Goal: Task Accomplishment & Management: Use online tool/utility

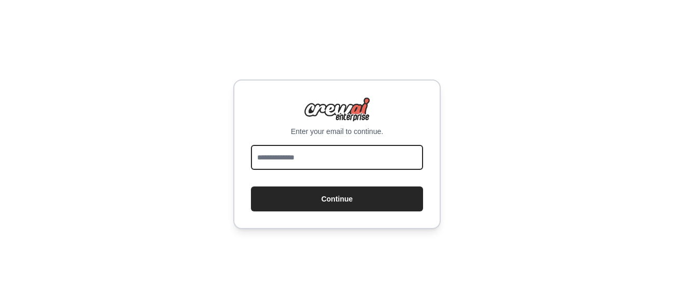
click at [325, 164] on input "email" at bounding box center [337, 157] width 172 height 25
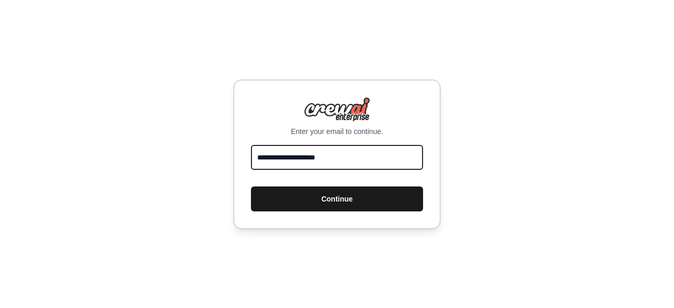
type input "**********"
click at [363, 203] on button "Continue" at bounding box center [337, 198] width 172 height 25
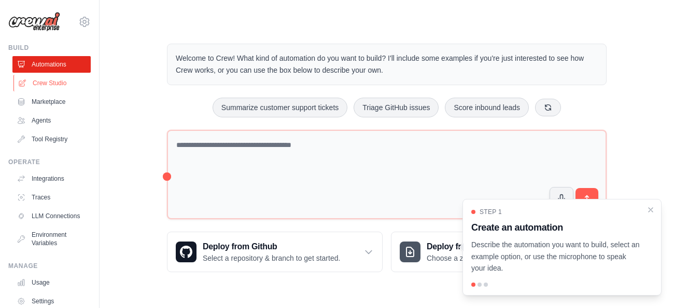
click at [65, 85] on link "Crew Studio" at bounding box center [52, 83] width 78 height 17
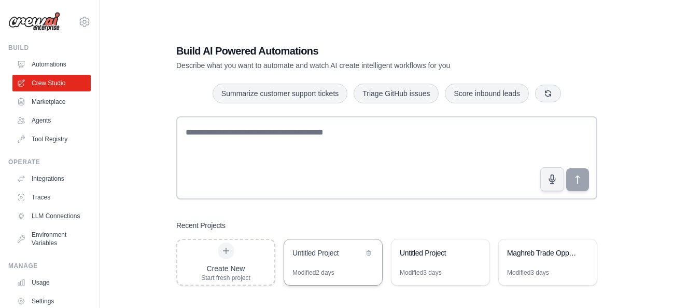
click at [331, 260] on div "Untitled Project" at bounding box center [333, 253] width 98 height 29
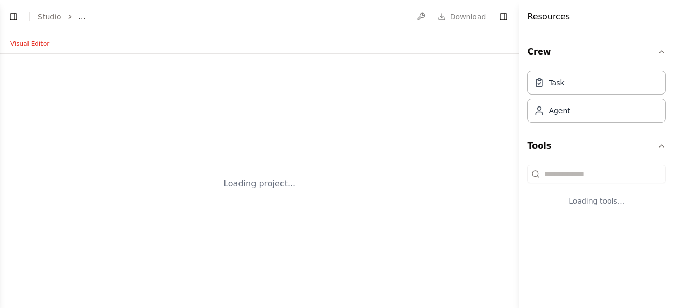
select select "****"
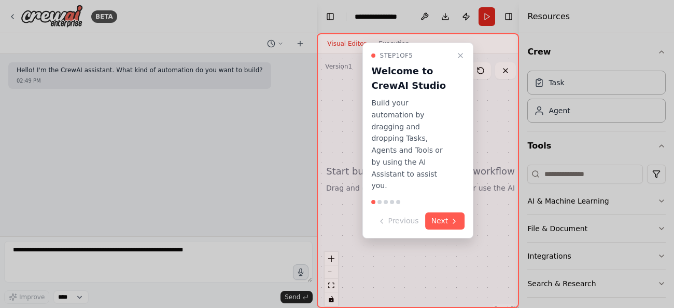
click at [261, 150] on div at bounding box center [337, 154] width 674 height 308
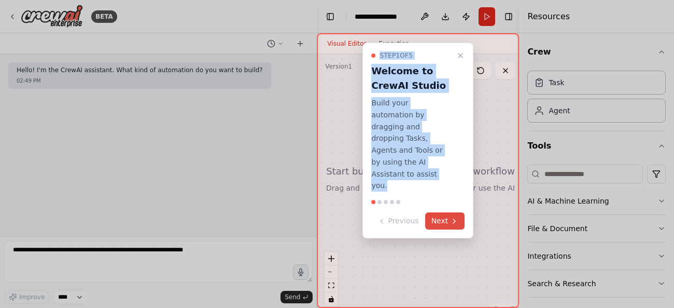
drag, startPoint x: 261, startPoint y: 150, endPoint x: 443, endPoint y: 198, distance: 188.7
click at [443, 198] on div "**********" at bounding box center [337, 154] width 674 height 308
click at [443, 212] on button "Next" at bounding box center [445, 220] width 40 height 17
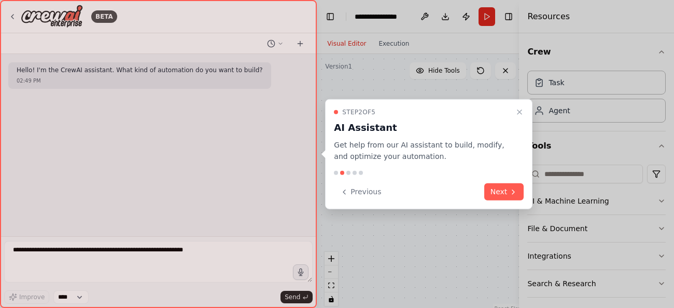
click at [443, 198] on div "Previous Next" at bounding box center [429, 191] width 190 height 17
click at [506, 198] on button "Next" at bounding box center [504, 191] width 40 height 17
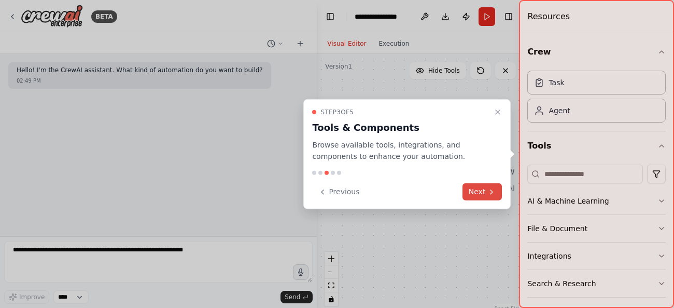
click at [506, 198] on div "Step 3 of 5 Tools & Components Browse available tools, integrations, and compon…" at bounding box center [406, 154] width 207 height 110
click at [489, 192] on icon at bounding box center [492, 191] width 8 height 8
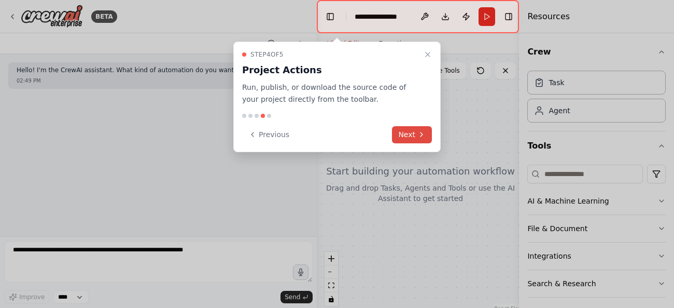
click at [412, 132] on button "Next" at bounding box center [412, 134] width 40 height 17
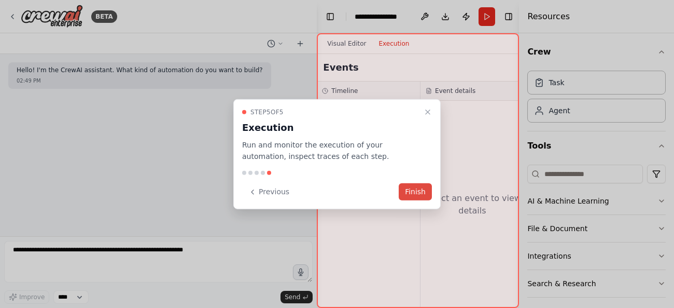
click at [412, 190] on button "Finish" at bounding box center [415, 191] width 33 height 17
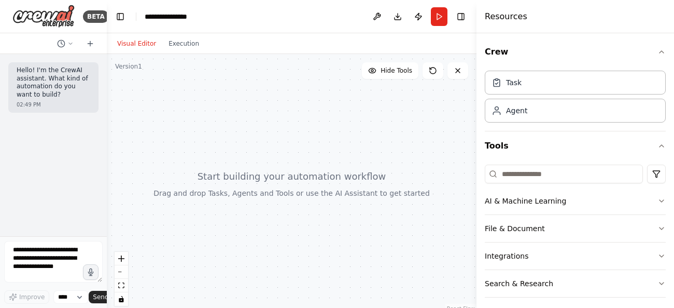
drag, startPoint x: 316, startPoint y: 78, endPoint x: 52, endPoint y: 119, distance: 266.6
click at [52, 119] on div "BETA Hello! I'm the CrewAI assistant. What kind of automation do you want to bu…" at bounding box center [53, 154] width 107 height 308
click at [505, 81] on div "Task" at bounding box center [507, 82] width 30 height 10
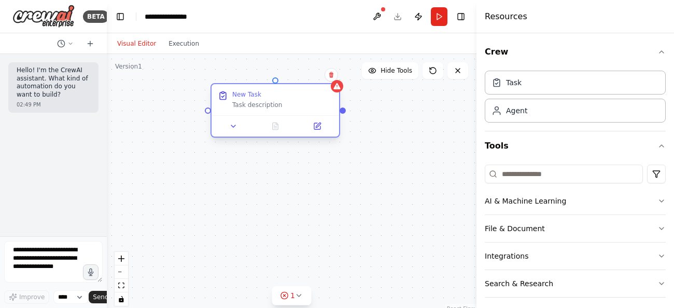
drag, startPoint x: 329, startPoint y: 107, endPoint x: 246, endPoint y: 93, distance: 83.7
click at [246, 93] on div "New Task" at bounding box center [246, 94] width 29 height 8
click at [263, 107] on div "Task description" at bounding box center [282, 105] width 101 height 8
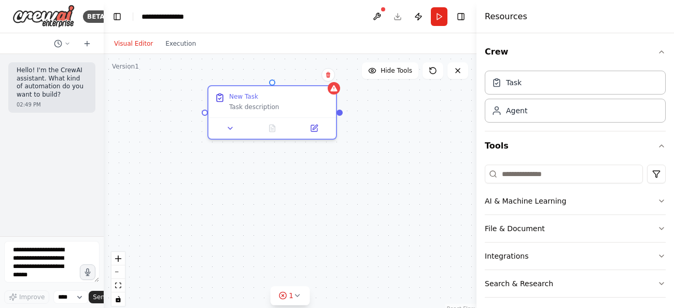
drag, startPoint x: 106, startPoint y: 106, endPoint x: 94, endPoint y: 89, distance: 20.4
click at [94, 89] on div "BETA Hello! I'm the CrewAI assistant. What kind of automation do you want to bu…" at bounding box center [52, 154] width 104 height 308
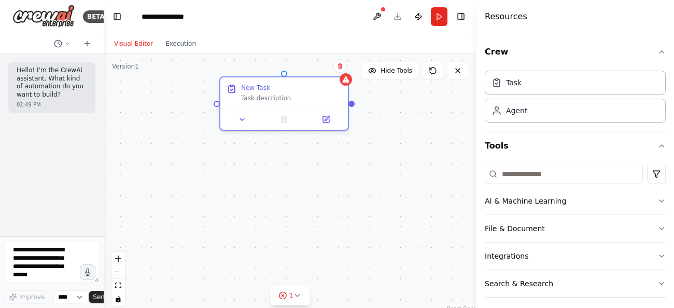
drag, startPoint x: 250, startPoint y: 180, endPoint x: 266, endPoint y: 190, distance: 17.7
click at [266, 190] on div "New Task Task description" at bounding box center [290, 183] width 373 height 259
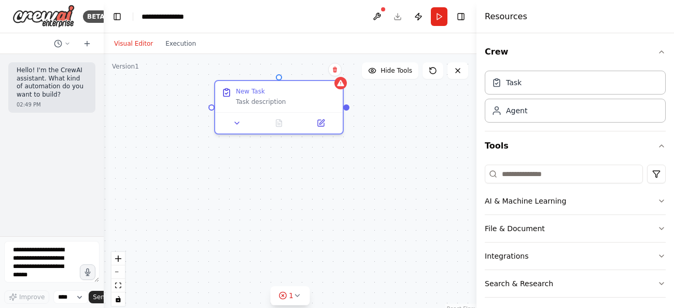
drag, startPoint x: 256, startPoint y: 263, endPoint x: 248, endPoint y: 249, distance: 16.7
click at [248, 249] on div "New Task Task description" at bounding box center [290, 183] width 373 height 259
click at [117, 272] on button "zoom out" at bounding box center [118, 271] width 13 height 13
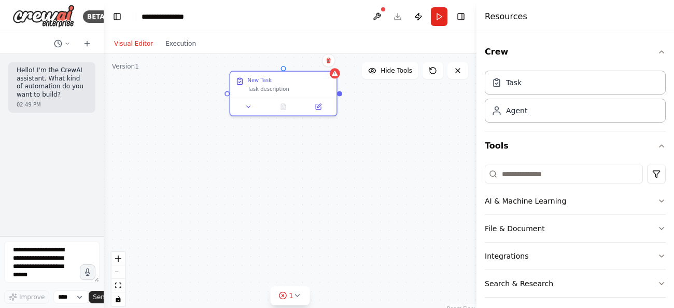
drag, startPoint x: 411, startPoint y: 193, endPoint x: 414, endPoint y: 166, distance: 27.1
click at [414, 166] on div "New Task Task description" at bounding box center [290, 183] width 373 height 259
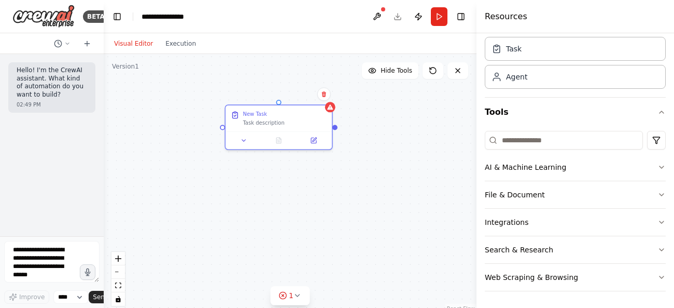
drag, startPoint x: 400, startPoint y: 197, endPoint x: 395, endPoint y: 230, distance: 34.0
click at [395, 230] on div "New Task Task description" at bounding box center [290, 183] width 373 height 259
click at [494, 279] on button "Web Scraping & Browsing" at bounding box center [575, 276] width 181 height 27
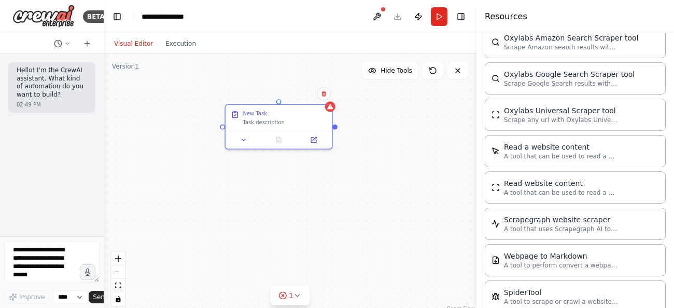
scroll to position [517, 0]
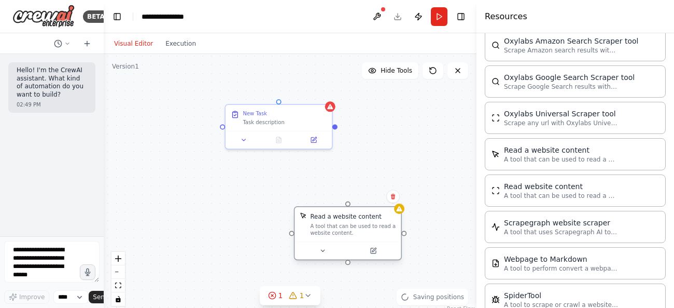
drag, startPoint x: 430, startPoint y: 240, endPoint x: 312, endPoint y: 220, distance: 120.0
click at [312, 220] on div "Read a website content A tool that can be used to read a website content." at bounding box center [353, 224] width 86 height 24
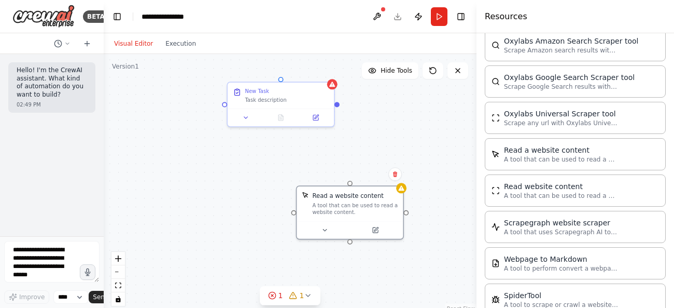
drag, startPoint x: 337, startPoint y: 128, endPoint x: 339, endPoint y: 105, distance: 22.4
click at [339, 105] on div "New Task Task description Read a website content A tool that can be used to rea…" at bounding box center [290, 183] width 373 height 259
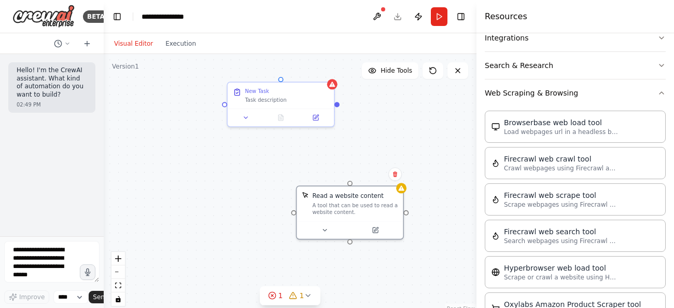
scroll to position [123, 0]
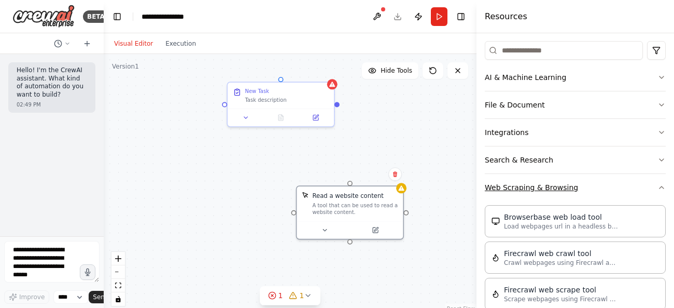
click at [588, 191] on button "Web Scraping & Browsing" at bounding box center [575, 187] width 181 height 27
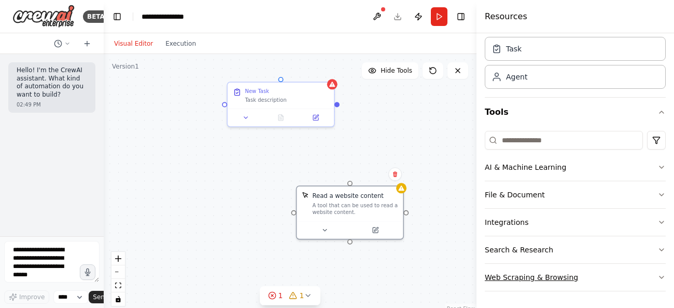
scroll to position [34, 0]
click at [506, 248] on button "Search & Research" at bounding box center [575, 249] width 181 height 27
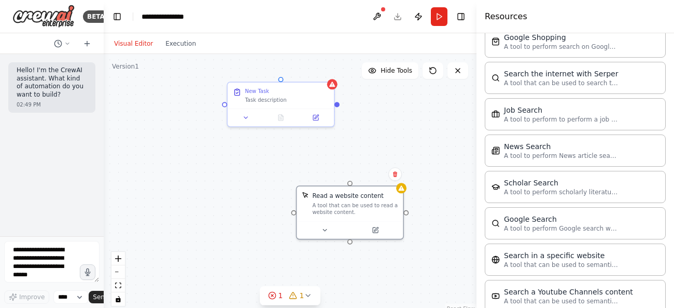
scroll to position [495, 0]
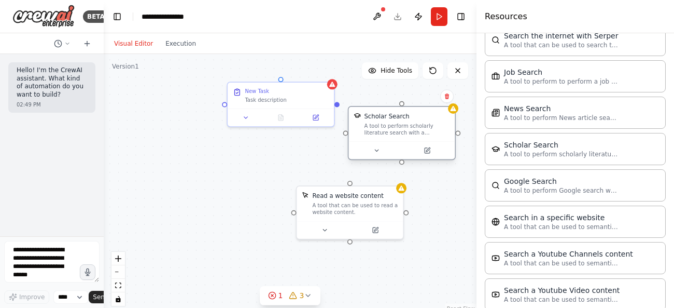
drag, startPoint x: 430, startPoint y: 158, endPoint x: 413, endPoint y: 129, distance: 33.5
click at [413, 129] on div "A tool to perform scholarly literature search with a search_query." at bounding box center [407, 129] width 86 height 14
drag, startPoint x: 338, startPoint y: 103, endPoint x: 404, endPoint y: 105, distance: 66.4
click at [404, 105] on div "New Task Task description Read a website content A tool that can be used to rea…" at bounding box center [296, 163] width 311 height 216
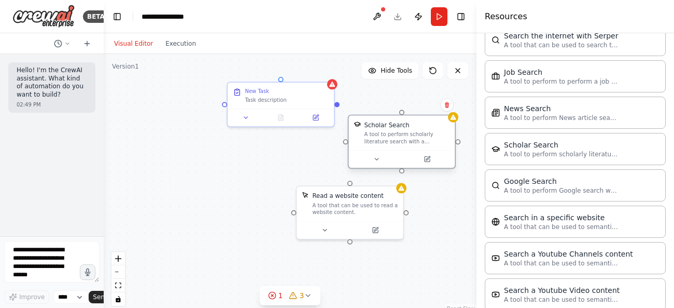
drag, startPoint x: 402, startPoint y: 121, endPoint x: 404, endPoint y: 135, distance: 14.2
click at [404, 135] on div "Scholar Search A tool to perform scholarly literature search with a search_quer…" at bounding box center [407, 132] width 86 height 24
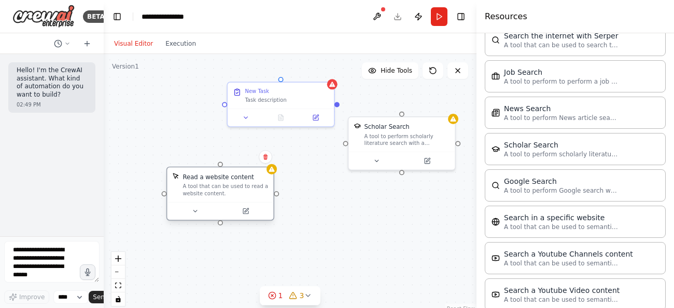
drag, startPoint x: 364, startPoint y: 202, endPoint x: 227, endPoint y: 184, distance: 138.2
click at [227, 184] on div "A tool that can be used to read a website content." at bounding box center [226, 190] width 86 height 14
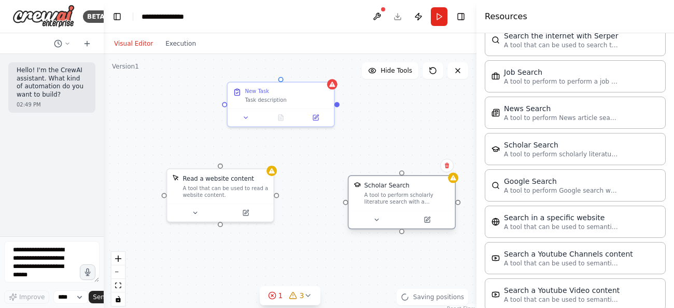
drag, startPoint x: 404, startPoint y: 141, endPoint x: 401, endPoint y: 208, distance: 67.0
click at [401, 208] on div "Scholar Search A tool to perform scholarly literature search with a search_quer…" at bounding box center [402, 193] width 106 height 35
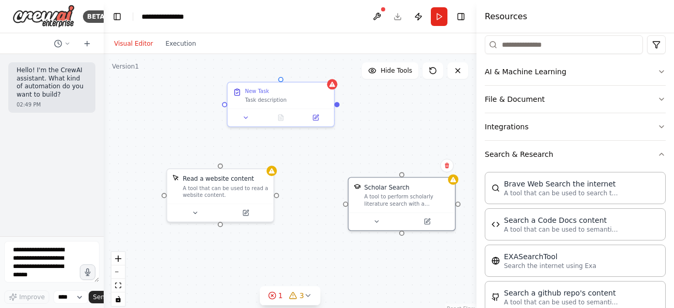
scroll to position [131, 0]
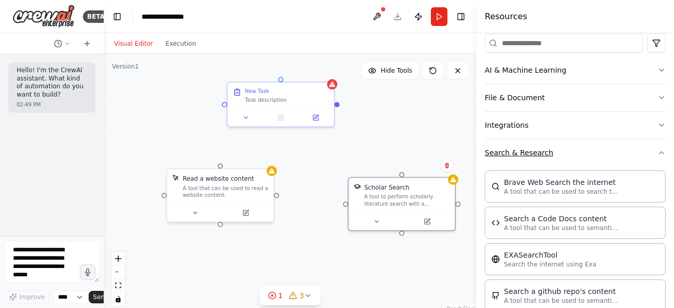
click at [531, 160] on button "Search & Research" at bounding box center [575, 152] width 181 height 27
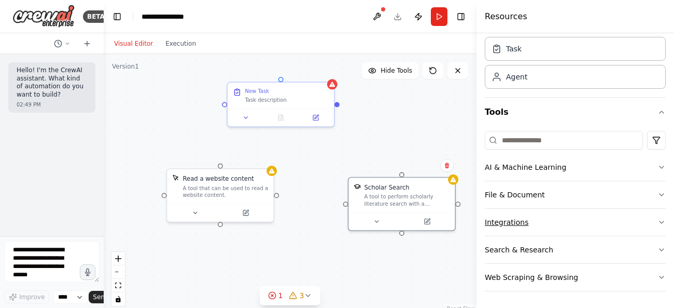
click at [522, 222] on button "Integrations" at bounding box center [575, 221] width 181 height 27
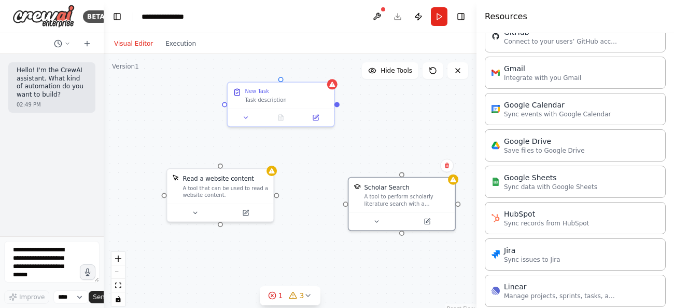
scroll to position [395, 0]
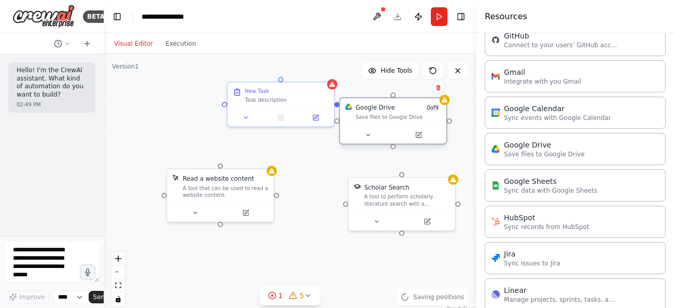
drag, startPoint x: 449, startPoint y: 142, endPoint x: 423, endPoint y: 109, distance: 42.1
click at [424, 109] on span "0 of 9" at bounding box center [432, 107] width 17 height 9
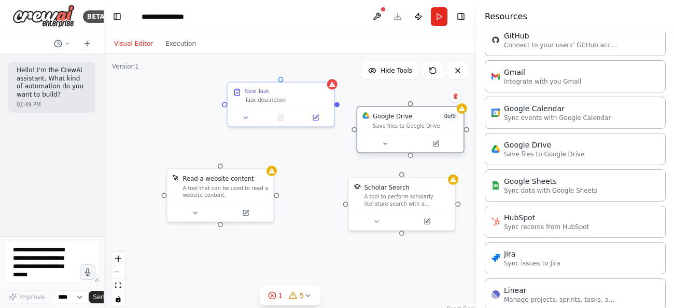
drag, startPoint x: 381, startPoint y: 118, endPoint x: 395, endPoint y: 126, distance: 15.3
click at [395, 126] on div "Save files to Google Drive" at bounding box center [416, 125] width 86 height 7
click at [443, 146] on button at bounding box center [435, 143] width 49 height 10
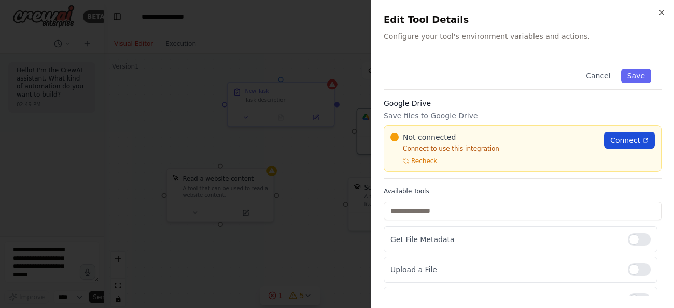
click at [620, 143] on span "Connect" at bounding box center [625, 140] width 30 height 10
click at [643, 143] on link "Connect" at bounding box center [629, 140] width 51 height 17
click at [286, 85] on div at bounding box center [337, 154] width 674 height 308
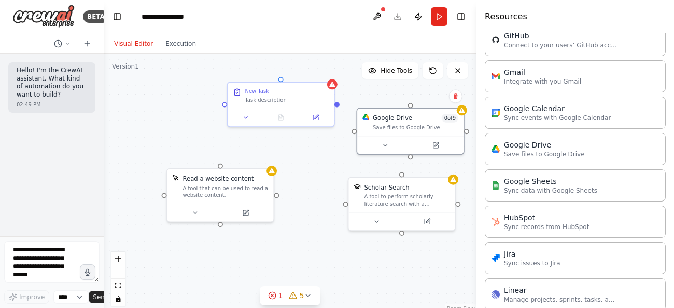
scroll to position [0, 0]
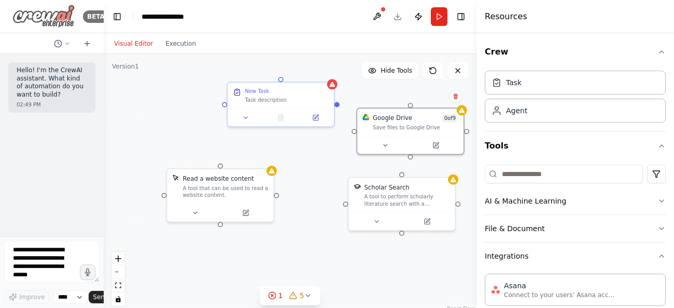
click at [52, 16] on img at bounding box center [43, 16] width 62 height 23
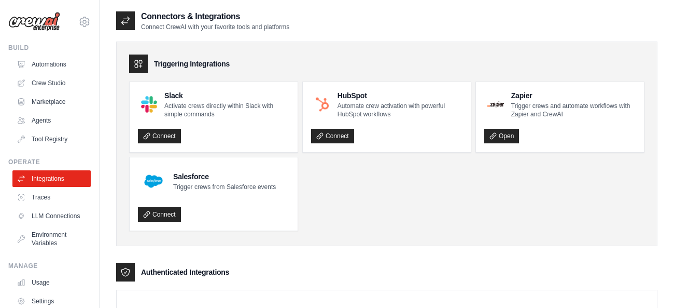
scroll to position [177, 0]
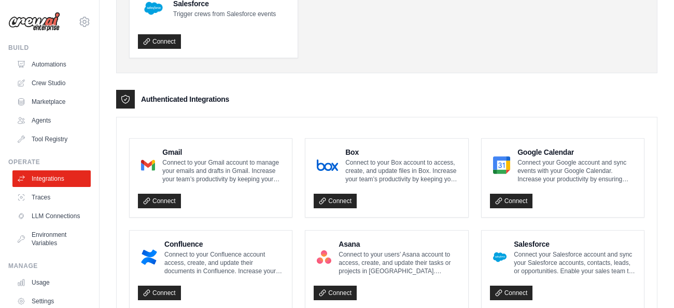
scroll to position [228, 0]
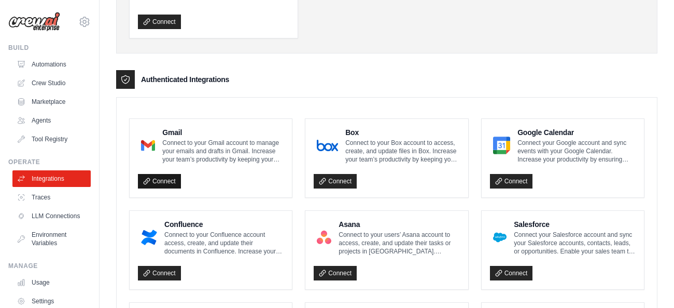
click at [160, 180] on link "Connect" at bounding box center [159, 181] width 43 height 15
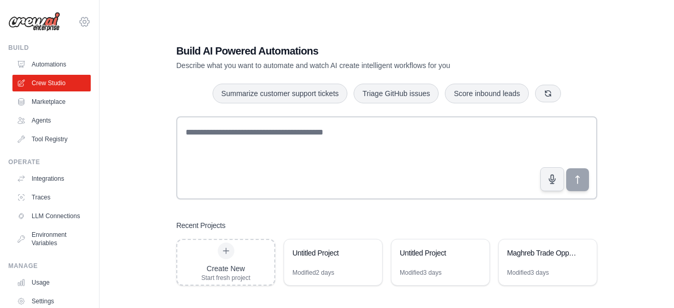
drag, startPoint x: 92, startPoint y: 16, endPoint x: 87, endPoint y: 21, distance: 7.7
click at [87, 21] on div "[EMAIL_ADDRESS][DOMAIN_NAME] Settings Build Automations Crew Studio Marketplace" at bounding box center [50, 154] width 100 height 308
click at [87, 21] on icon at bounding box center [84, 22] width 12 height 12
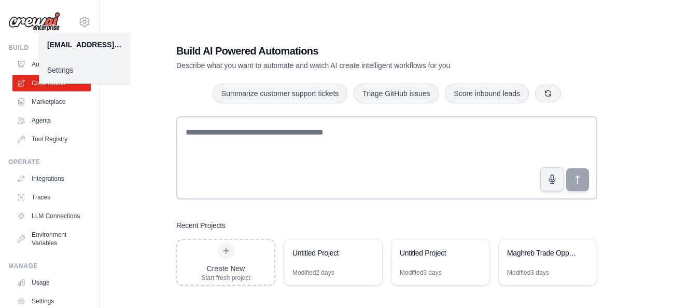
click at [54, 71] on link "Settings" at bounding box center [84, 70] width 91 height 19
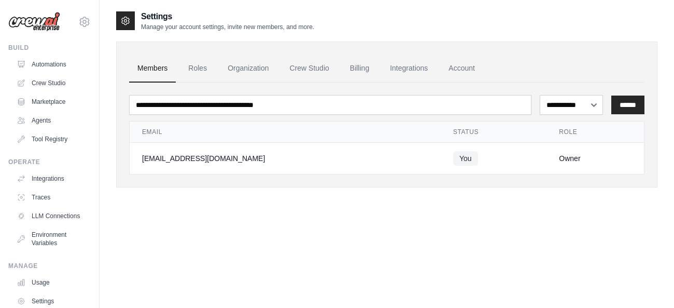
scroll to position [57, 0]
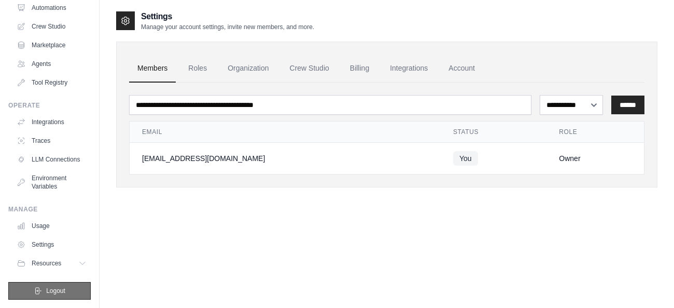
click at [49, 293] on span "Logout" at bounding box center [55, 290] width 19 height 8
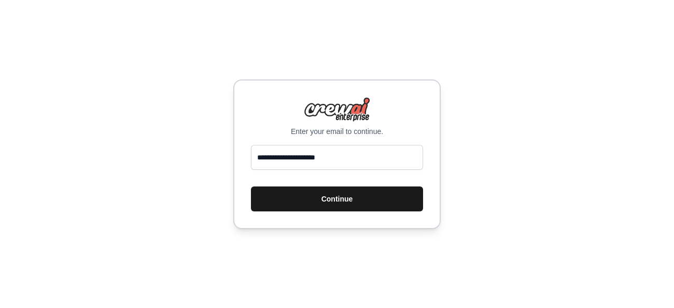
type input "**********"
click at [331, 199] on button "Continue" at bounding box center [337, 198] width 172 height 25
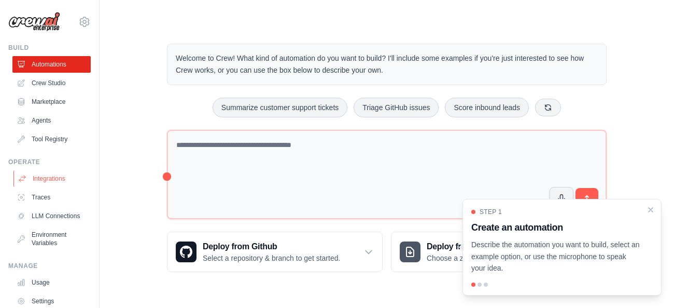
click at [41, 179] on link "Integrations" at bounding box center [52, 178] width 78 height 17
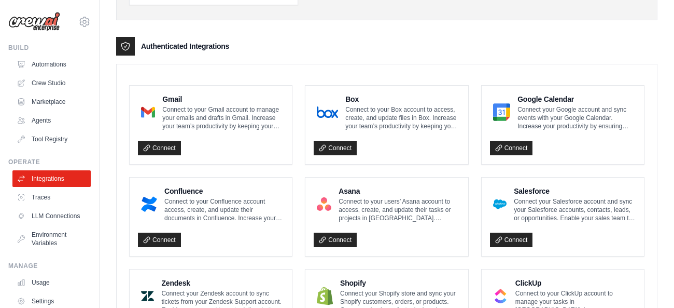
scroll to position [227, 0]
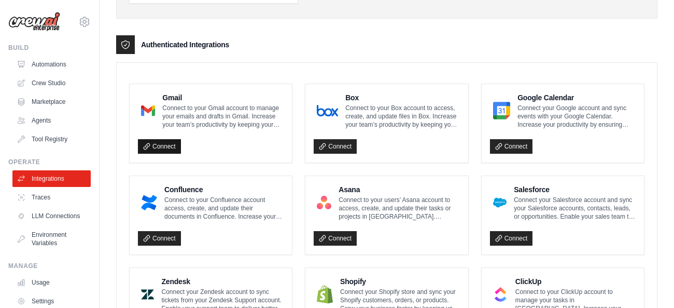
click at [157, 145] on link "Connect" at bounding box center [159, 146] width 43 height 15
